Goal: Information Seeking & Learning: Check status

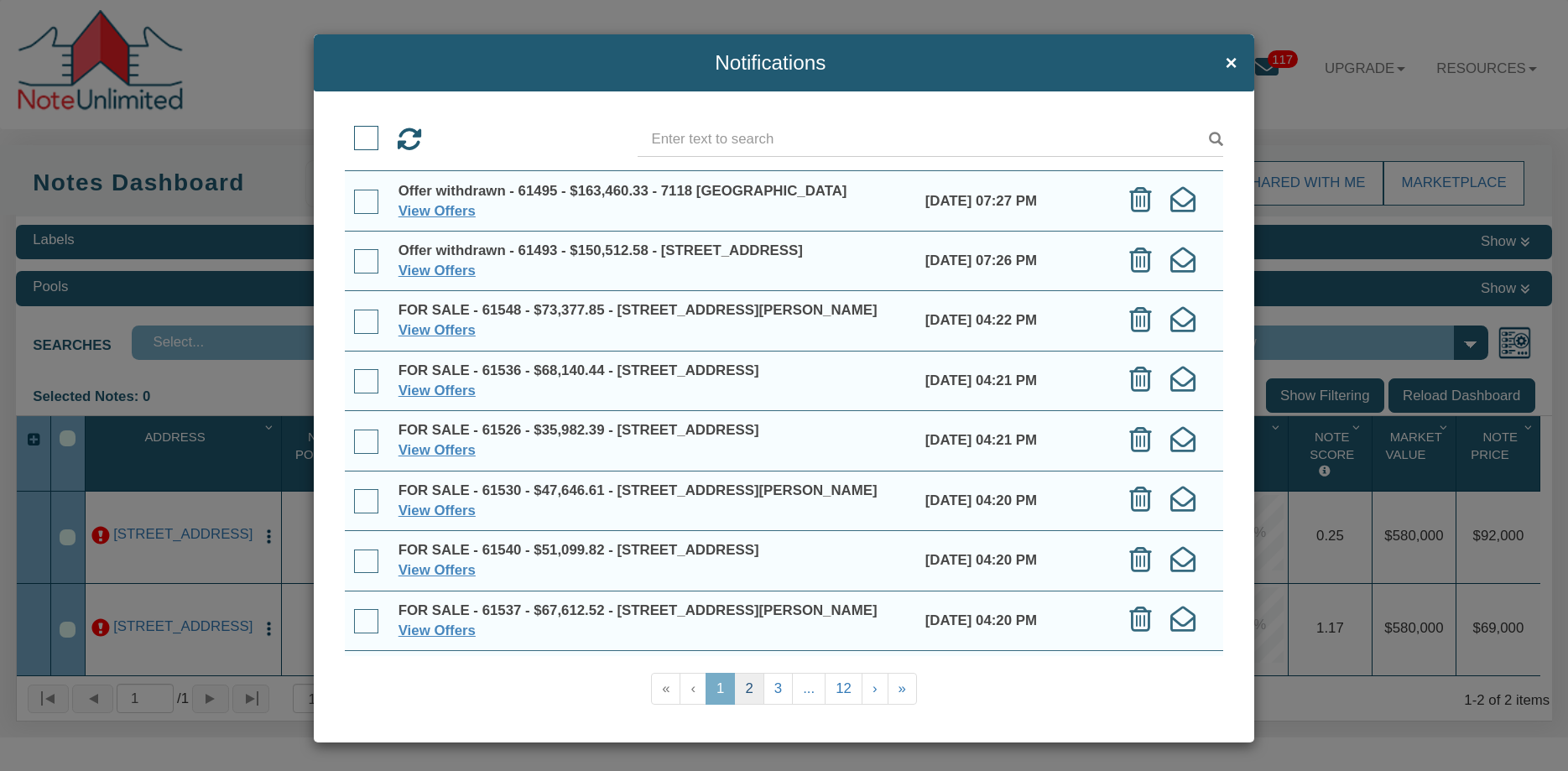
click at [754, 695] on link "2" at bounding box center [749, 689] width 30 height 32
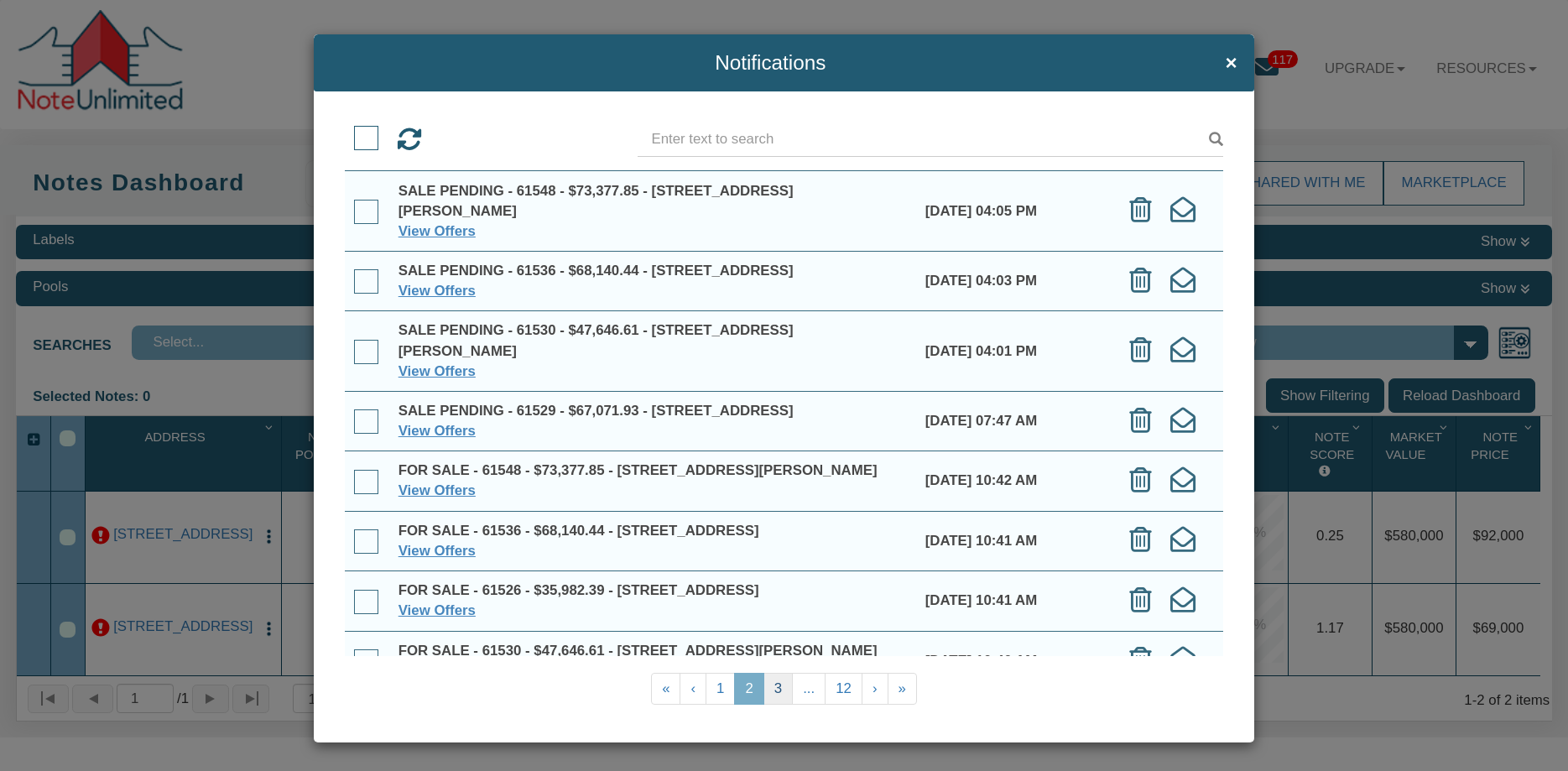
click at [787, 690] on link "3" at bounding box center [778, 689] width 30 height 32
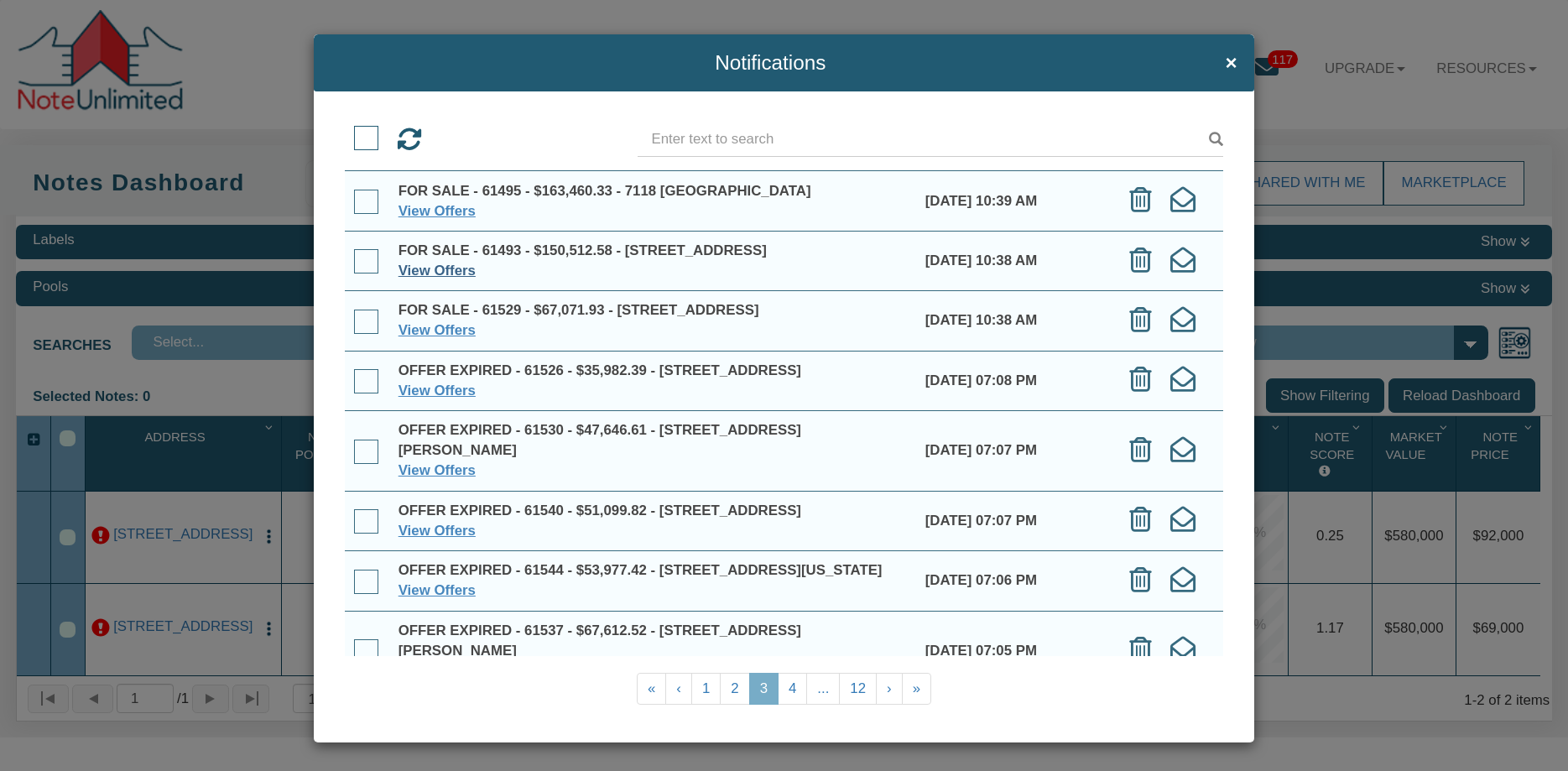
click at [416, 269] on link "View Offers" at bounding box center [437, 270] width 77 height 16
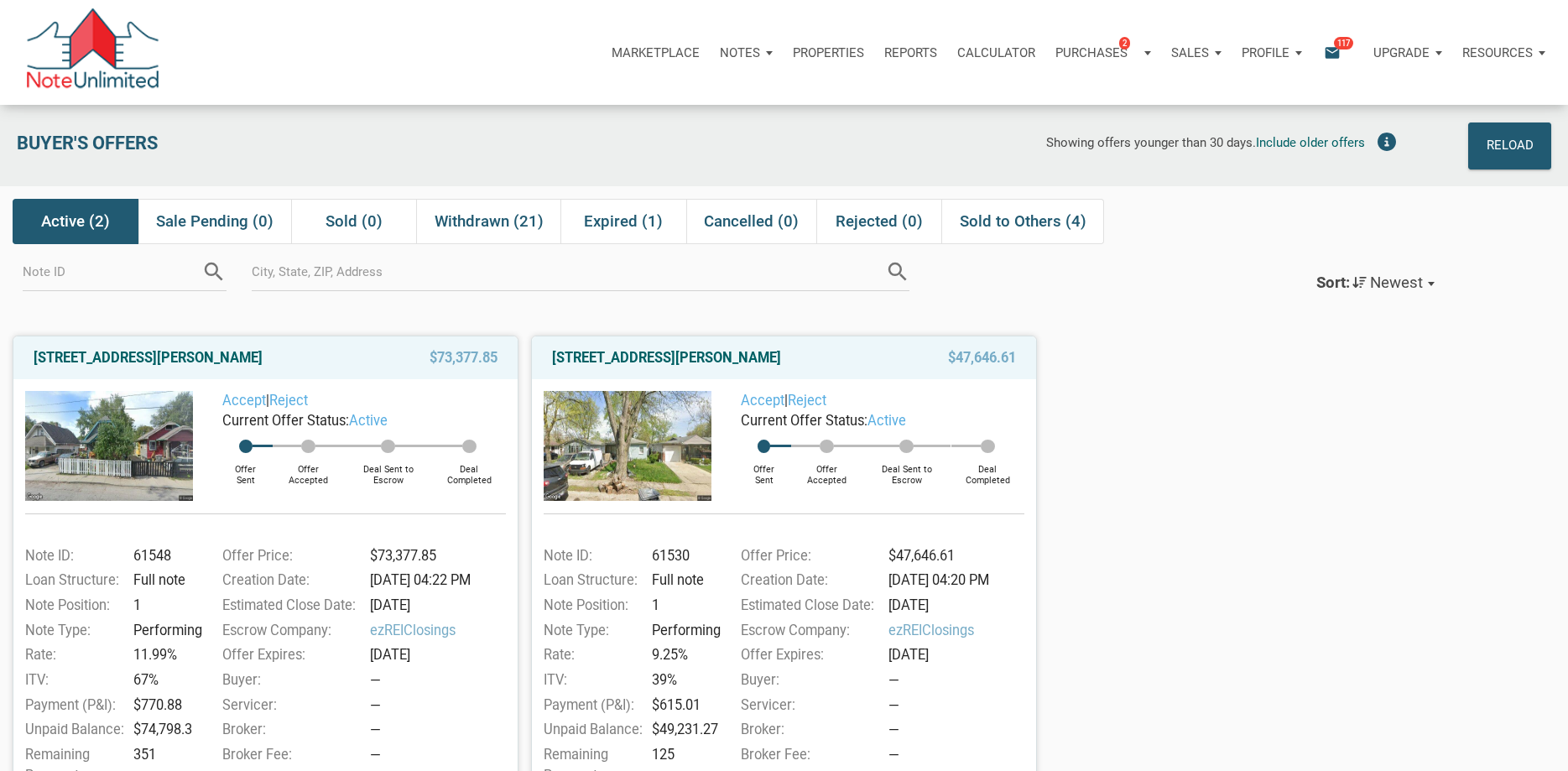
click at [77, 227] on span "Active (2)" at bounding box center [75, 221] width 69 height 20
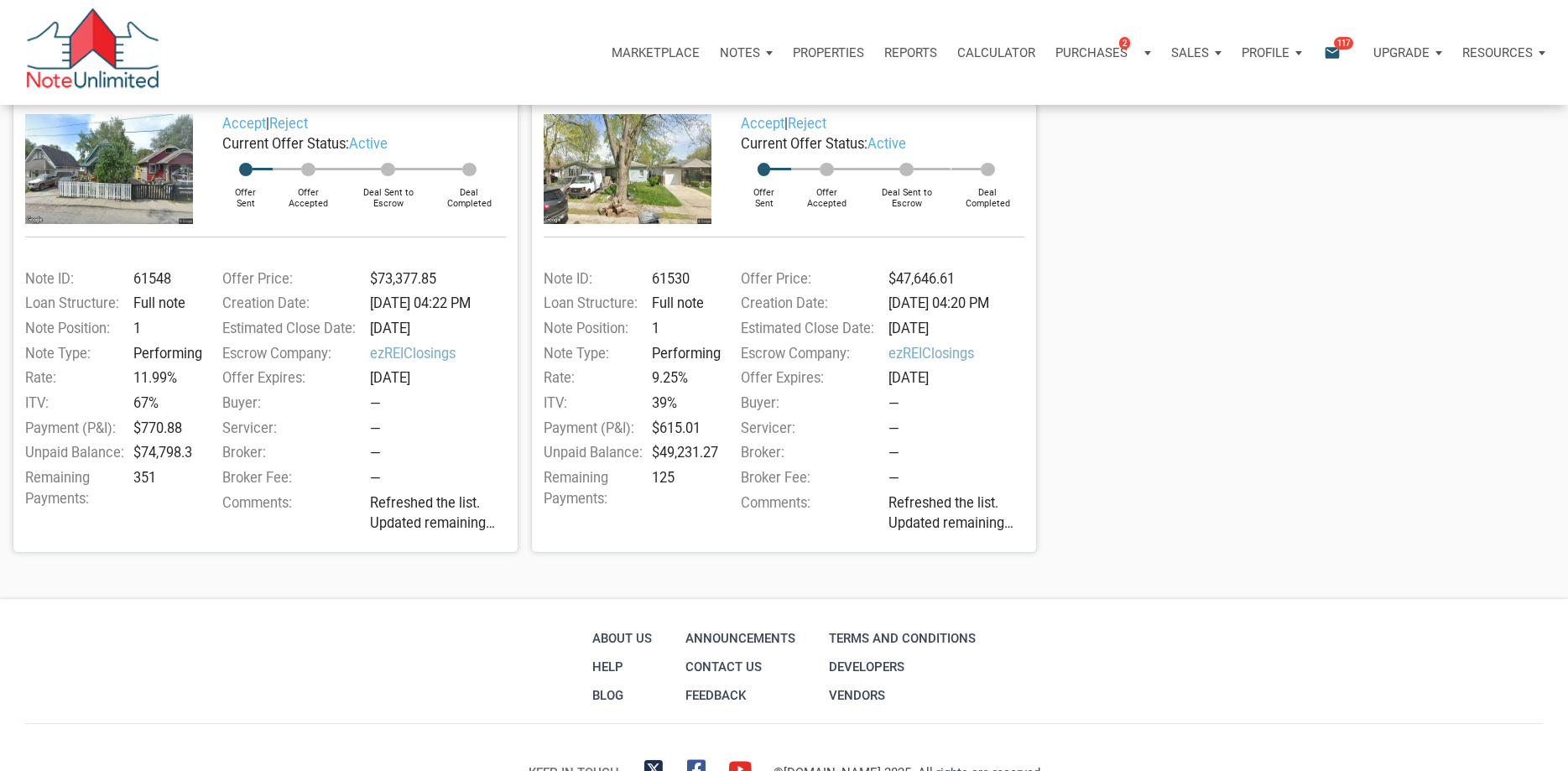
scroll to position [276, 0]
click at [1361, 197] on div "1144 North Tibbs, Indianapolis, IN, 46222 $73,377.85 Accept | Reject Current Of…" at bounding box center [784, 300] width 1568 height 507
click at [1362, 198] on div "1144 North Tibbs, Indianapolis, IN, 46222 $73,377.85 Accept | Reject Current Of…" at bounding box center [784, 300] width 1568 height 507
click at [47, 43] on img at bounding box center [92, 52] width 135 height 88
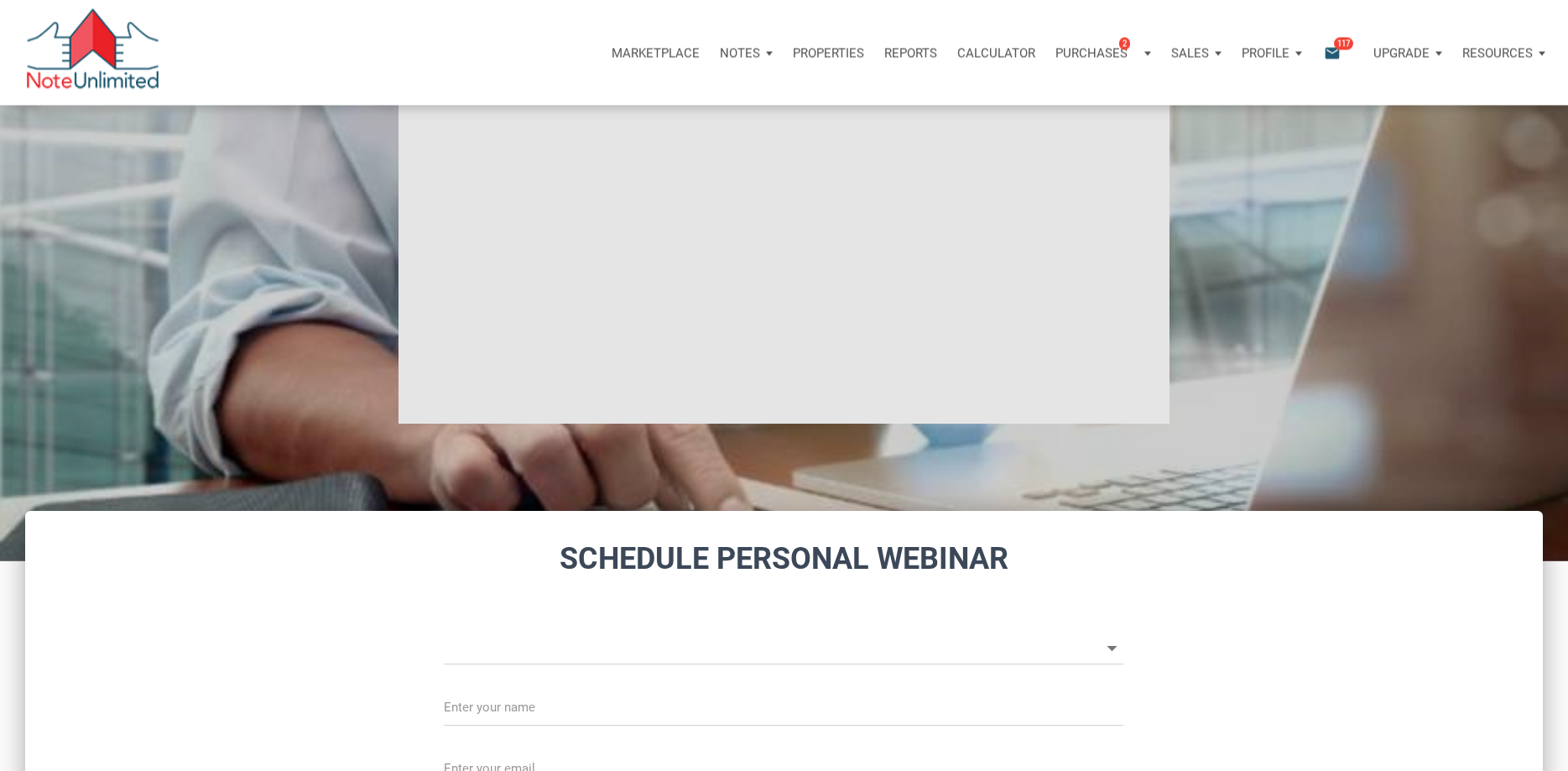
click at [47, 43] on div at bounding box center [92, 52] width 135 height 105
select select
type input "Introduction to new features"
select select
